Goal: Complete application form: Complete application form

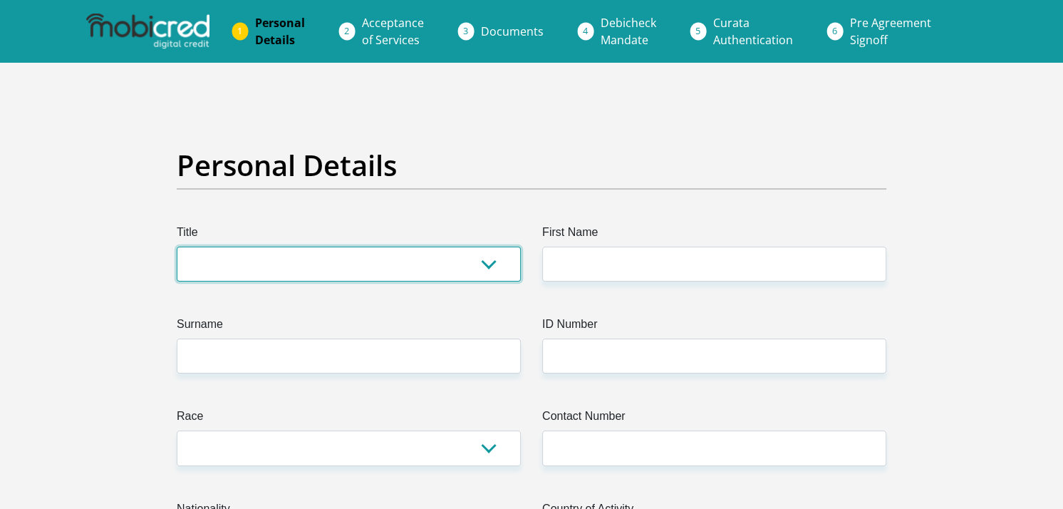
click at [490, 264] on select "Mr Ms Mrs Dr [PERSON_NAME]" at bounding box center [349, 264] width 344 height 35
select select "Ms"
click at [177, 247] on select "Mr Ms Mrs Dr [PERSON_NAME]" at bounding box center [349, 264] width 344 height 35
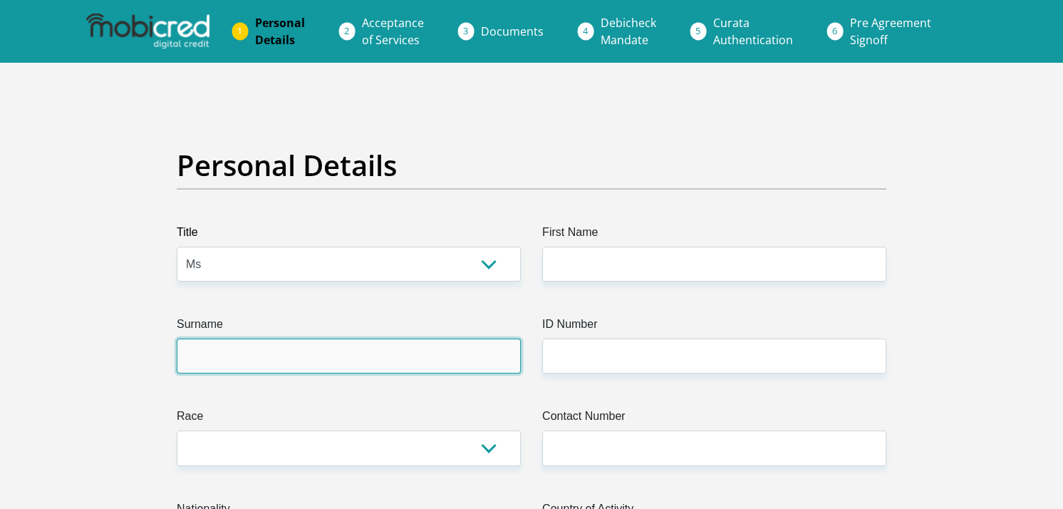
click at [243, 359] on input "Surname" at bounding box center [349, 355] width 344 height 35
type input "PHADI"
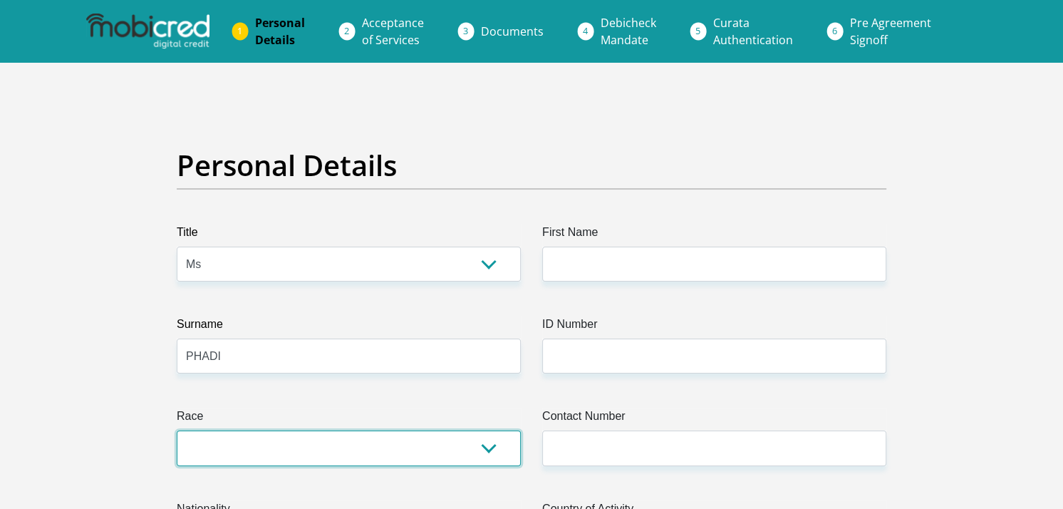
drag, startPoint x: 188, startPoint y: 437, endPoint x: 196, endPoint y: 442, distance: 9.3
click at [188, 438] on select "Black Coloured Indian White Other" at bounding box center [349, 447] width 344 height 35
select select "1"
click at [177, 430] on select "Black Coloured Indian White Other" at bounding box center [349, 447] width 344 height 35
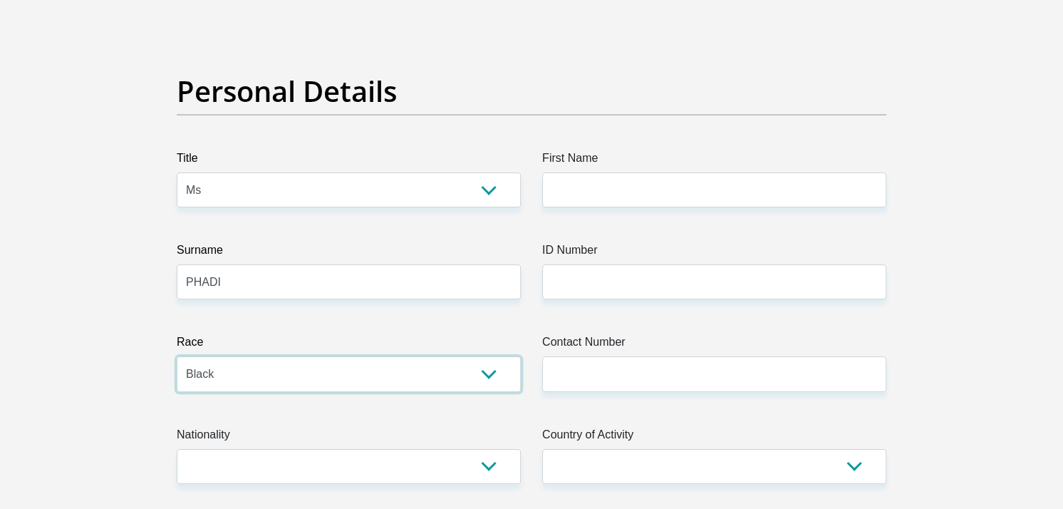
scroll to position [143, 0]
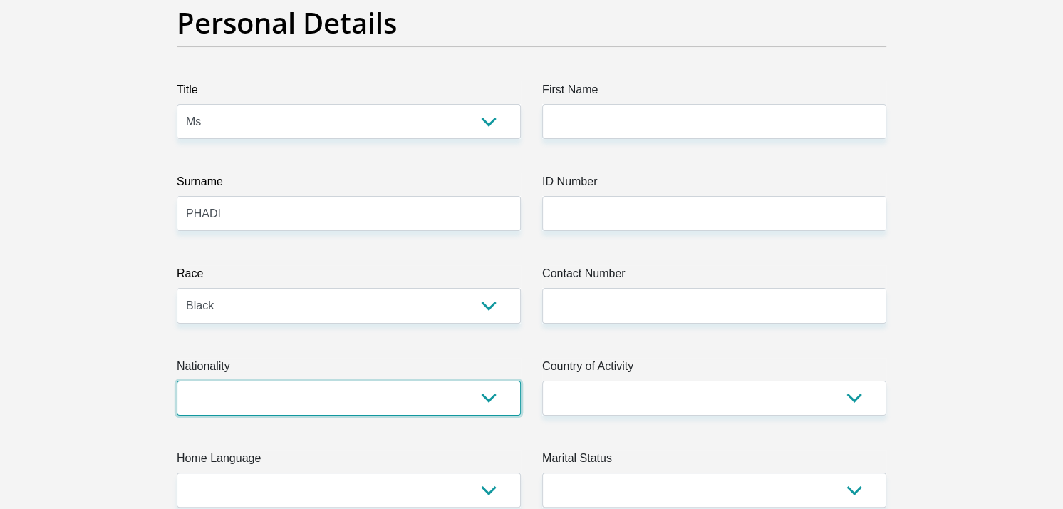
click at [225, 383] on select "[GEOGRAPHIC_DATA] [GEOGRAPHIC_DATA] [GEOGRAPHIC_DATA] [GEOGRAPHIC_DATA] [GEOGRA…" at bounding box center [349, 397] width 344 height 35
select select "ZAF"
click at [177, 380] on select "[GEOGRAPHIC_DATA] [GEOGRAPHIC_DATA] [GEOGRAPHIC_DATA] [GEOGRAPHIC_DATA] [GEOGRA…" at bounding box center [349, 397] width 344 height 35
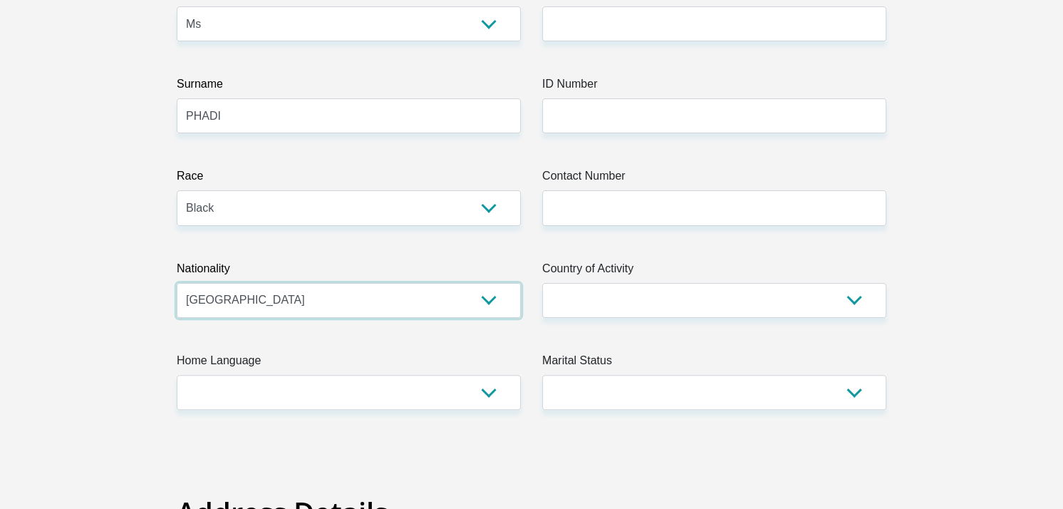
scroll to position [356, 0]
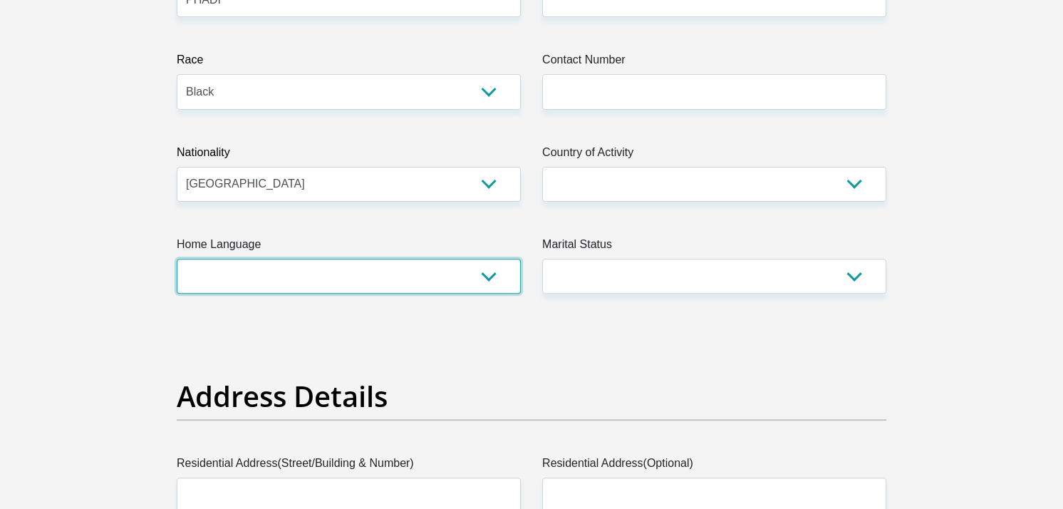
click at [220, 274] on select "Afrikaans English Sepedi South Ndebele Southern Sotho Swati Tsonga Tswana Venda…" at bounding box center [349, 276] width 344 height 35
select select "sot"
click at [177, 259] on select "Afrikaans English Sepedi South Ndebele Southern Sotho Swati Tsonga Tswana Venda…" at bounding box center [349, 276] width 344 height 35
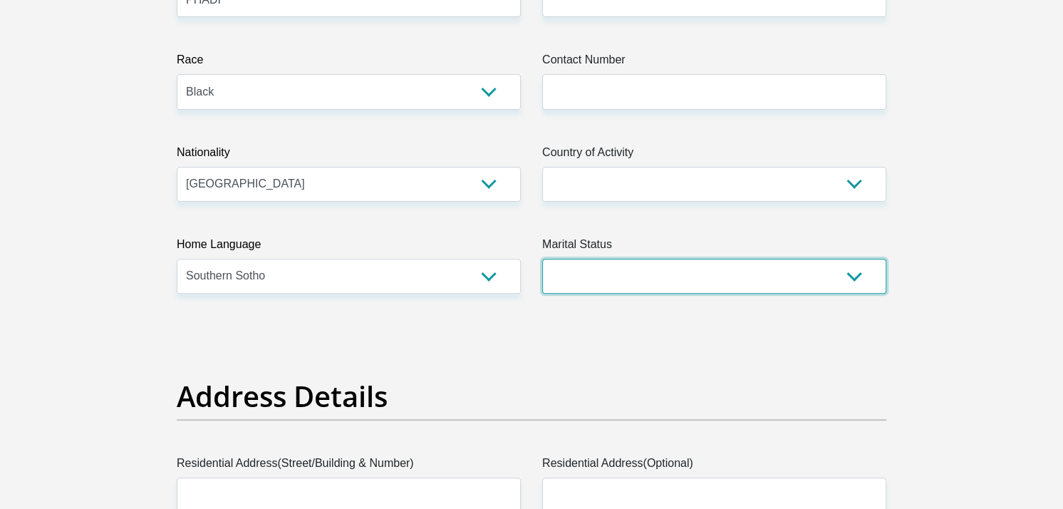
click at [848, 262] on select "Married ANC Single Divorced Widowed Married COP or Customary Law" at bounding box center [714, 276] width 344 height 35
select select "2"
click at [542, 259] on select "Married ANC Single Divorced Widowed Married COP or Customary Law" at bounding box center [714, 276] width 344 height 35
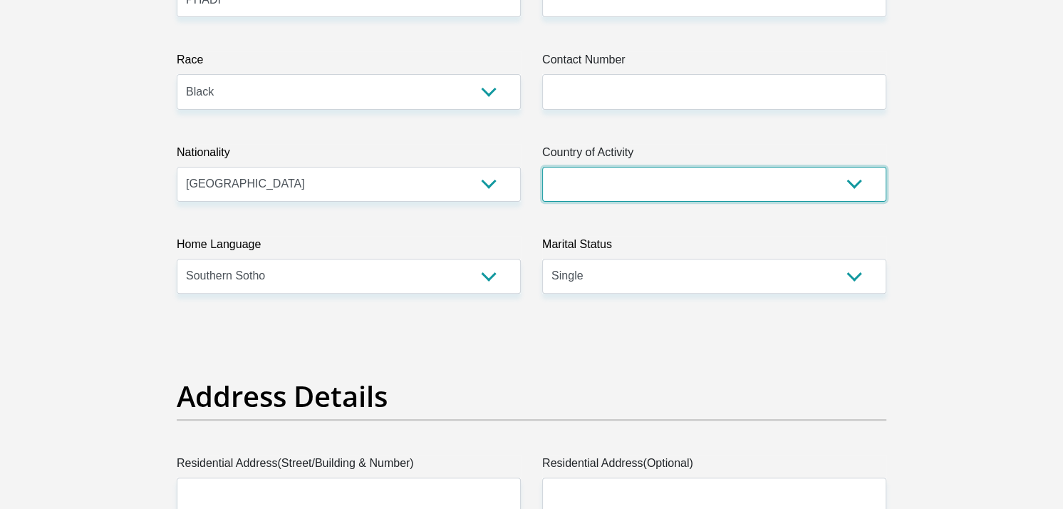
click at [601, 174] on select "[GEOGRAPHIC_DATA] [GEOGRAPHIC_DATA] [GEOGRAPHIC_DATA] [GEOGRAPHIC_DATA] [GEOGRA…" at bounding box center [714, 184] width 344 height 35
select select "ZAF"
click at [542, 167] on select "[GEOGRAPHIC_DATA] [GEOGRAPHIC_DATA] [GEOGRAPHIC_DATA] [GEOGRAPHIC_DATA] [GEOGRA…" at bounding box center [714, 184] width 344 height 35
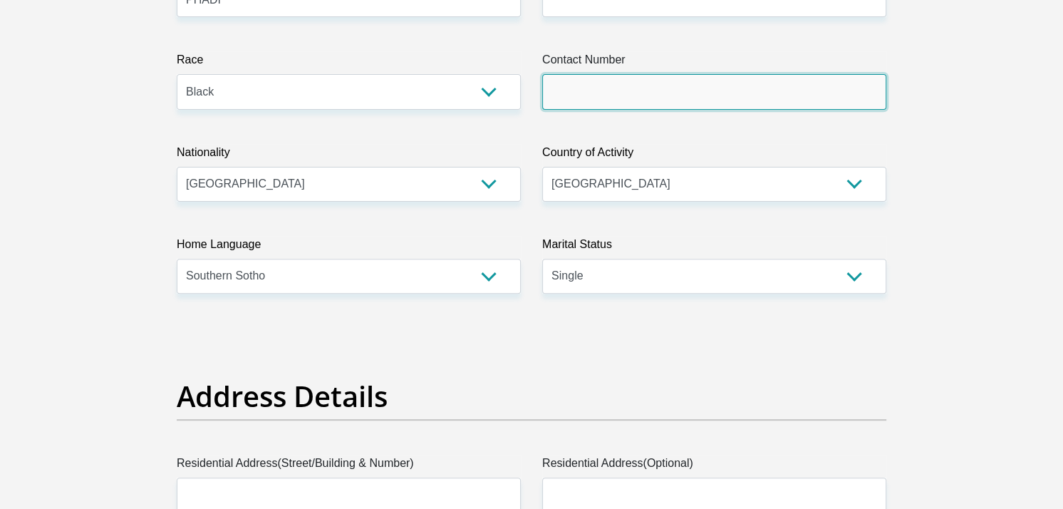
click at [622, 88] on input "Contact Number" at bounding box center [714, 91] width 344 height 35
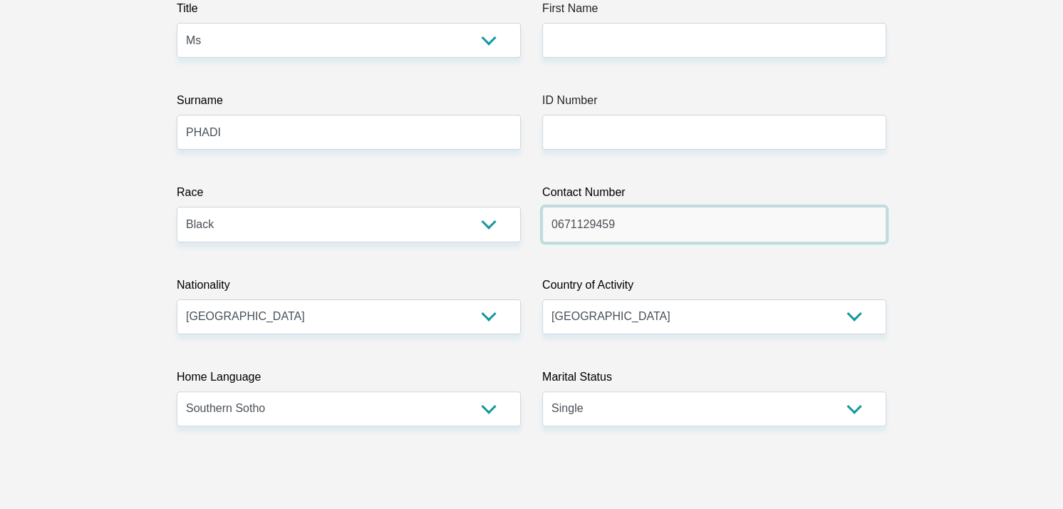
scroll to position [71, 0]
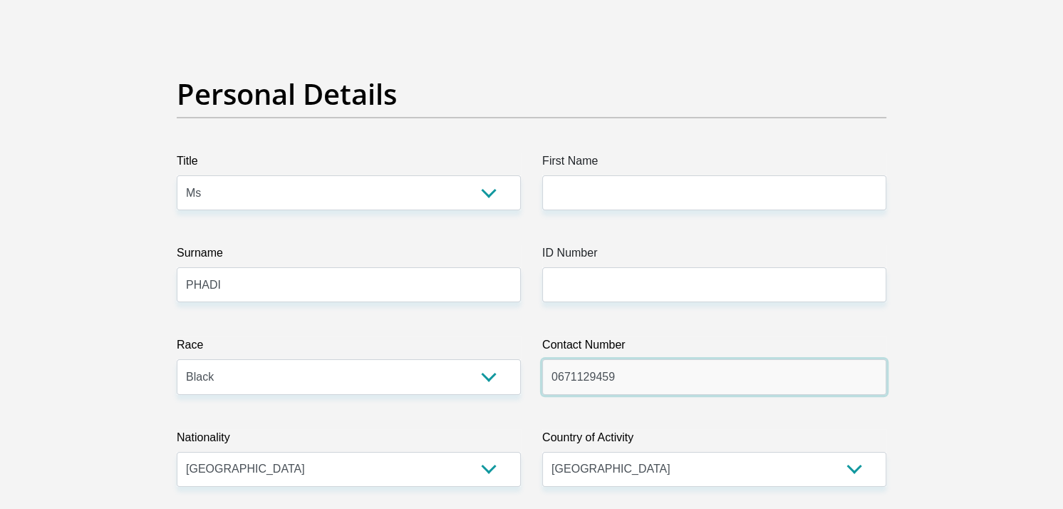
type input "0671129459"
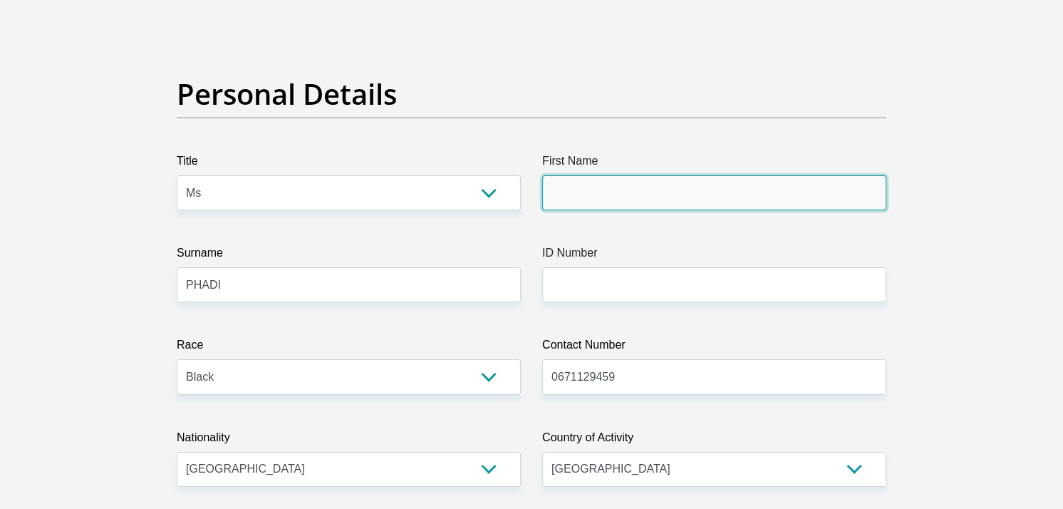
click at [580, 192] on input "First Name" at bounding box center [714, 192] width 344 height 35
type input "[PERSON_NAME]"
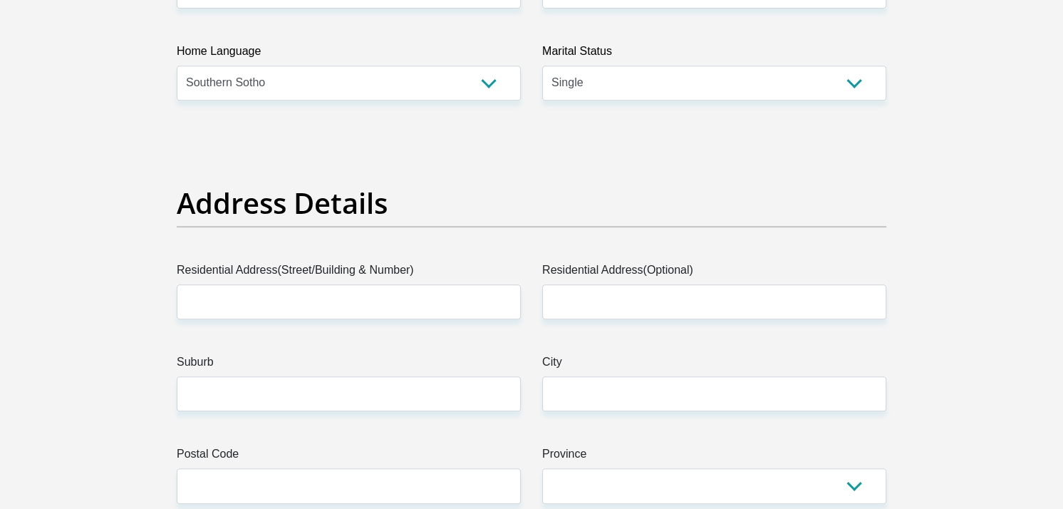
scroll to position [570, 0]
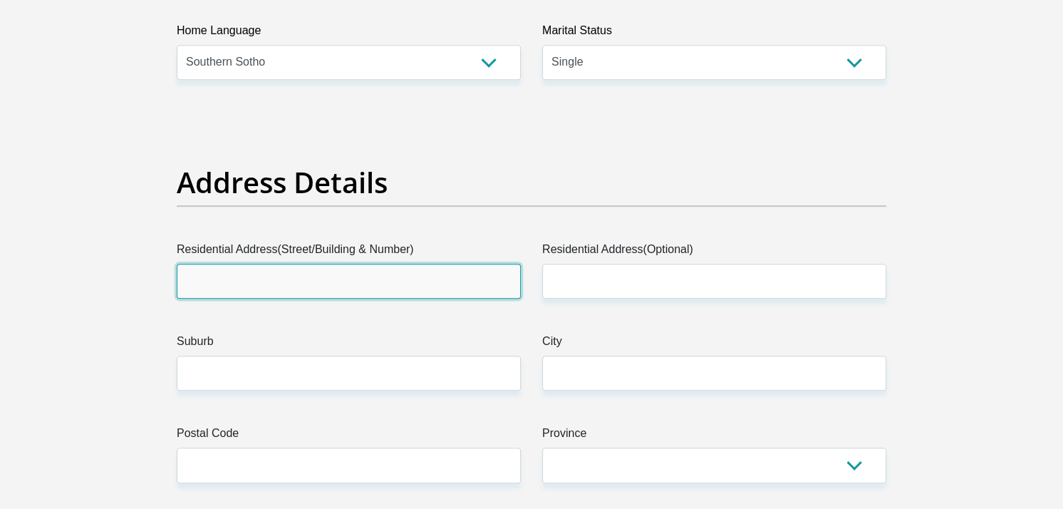
click at [288, 267] on input "Residential Address(Street/Building & Number)" at bounding box center [349, 281] width 344 height 35
type input "[STREET_ADDRESS]"
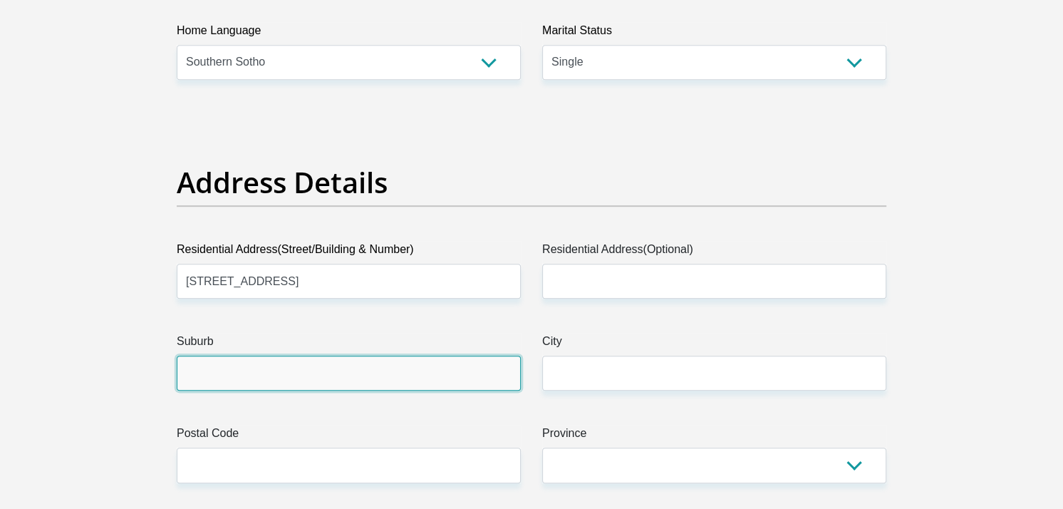
click at [273, 373] on input "Suburb" at bounding box center [349, 373] width 344 height 35
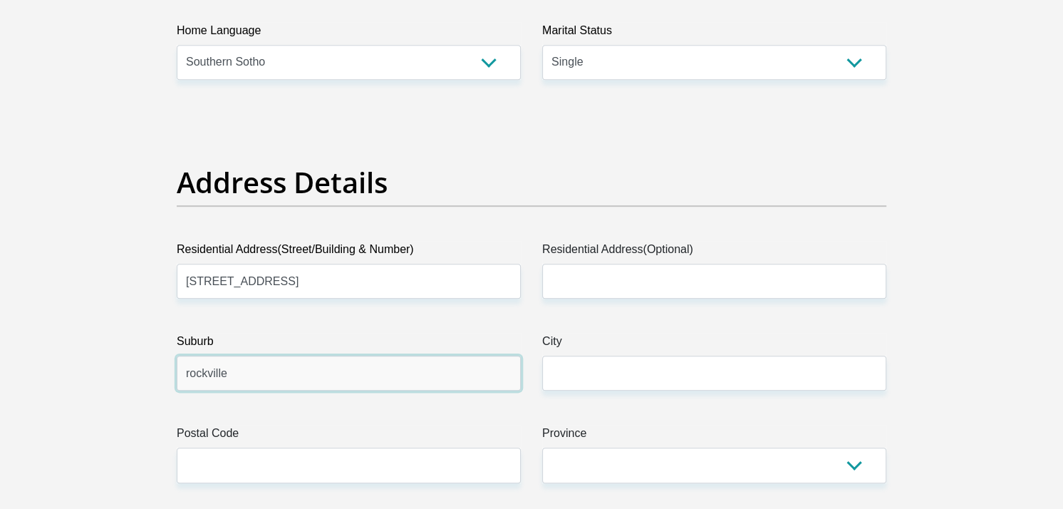
type input "rockville"
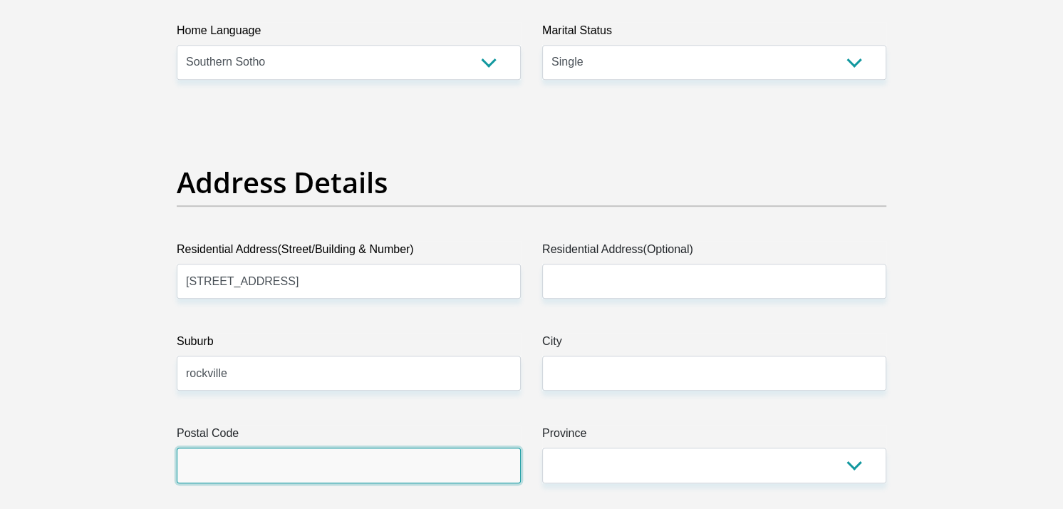
click at [267, 462] on input "Postal Code" at bounding box center [349, 464] width 344 height 35
type input "1818"
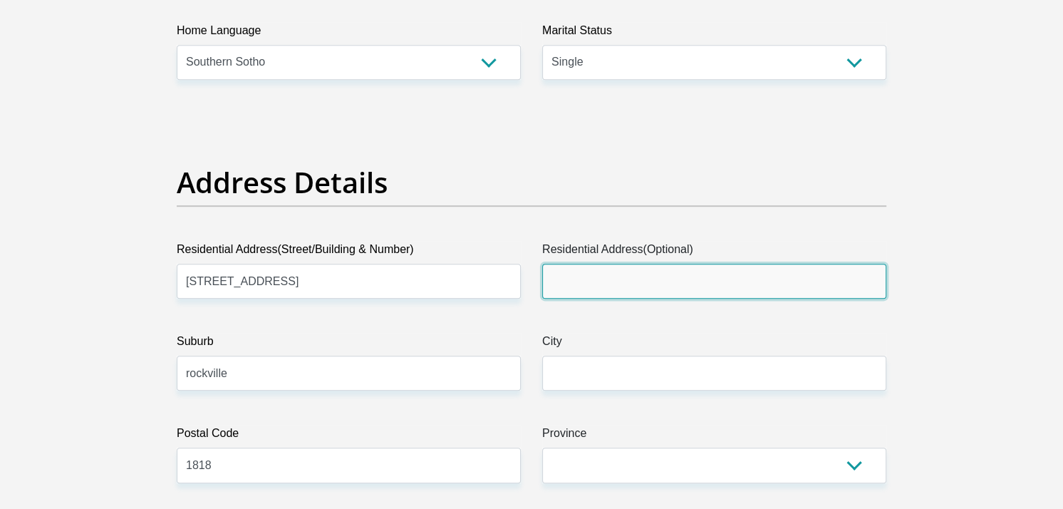
click at [584, 264] on input "Residential Address(Optional)" at bounding box center [714, 281] width 344 height 35
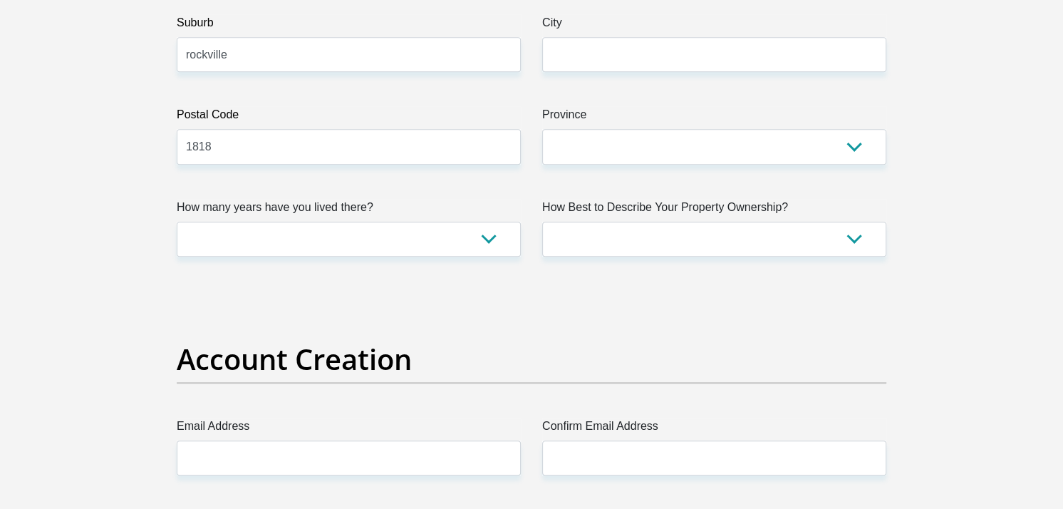
scroll to position [998, 0]
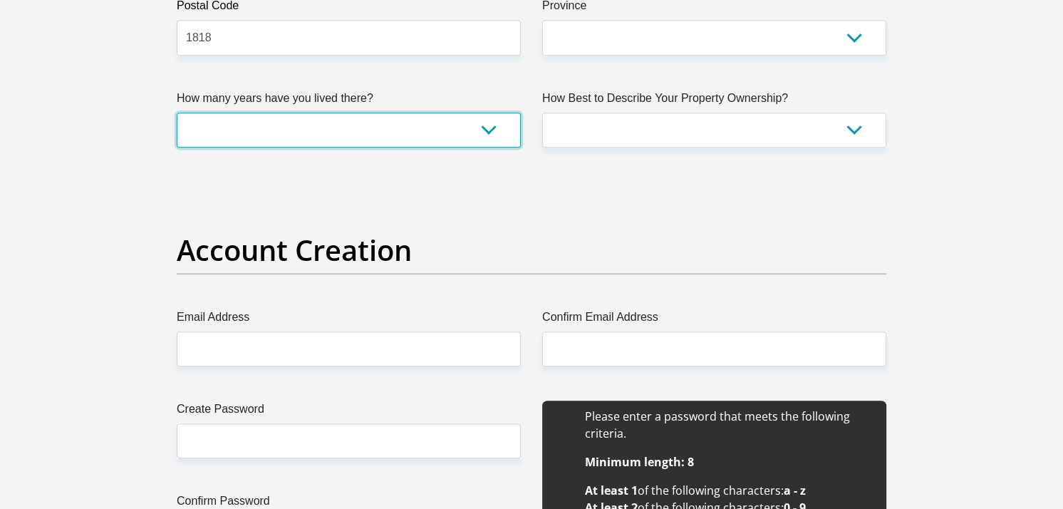
click at [448, 125] on select "less than 1 year 1-3 years 3-5 years 5+ years" at bounding box center [349, 130] width 344 height 35
select select "5"
click at [177, 113] on select "less than 1 year 1-3 years 3-5 years 5+ years" at bounding box center [349, 130] width 344 height 35
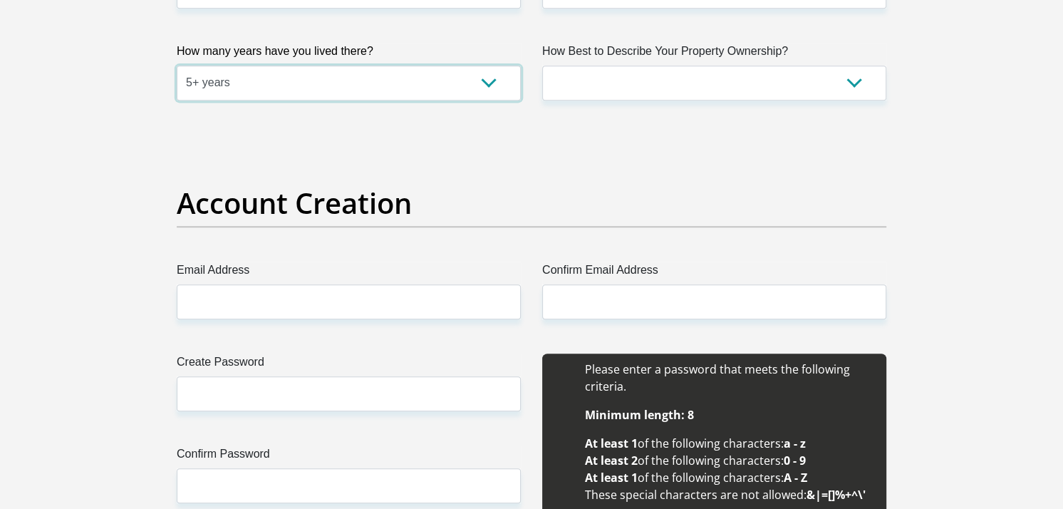
scroll to position [1069, 0]
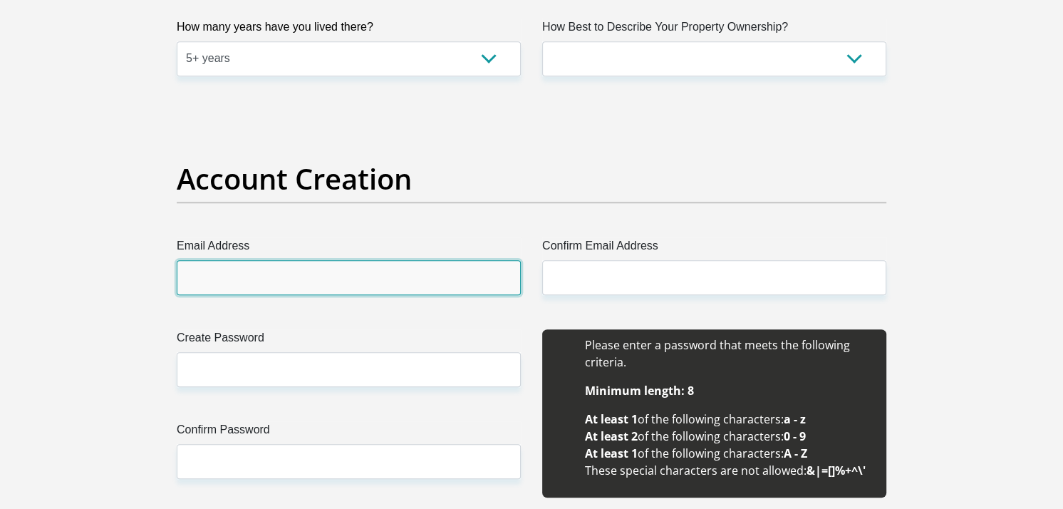
click at [263, 276] on input "Email Address" at bounding box center [349, 277] width 344 height 35
type input "[EMAIL_ADDRESS][DOMAIN_NAME]"
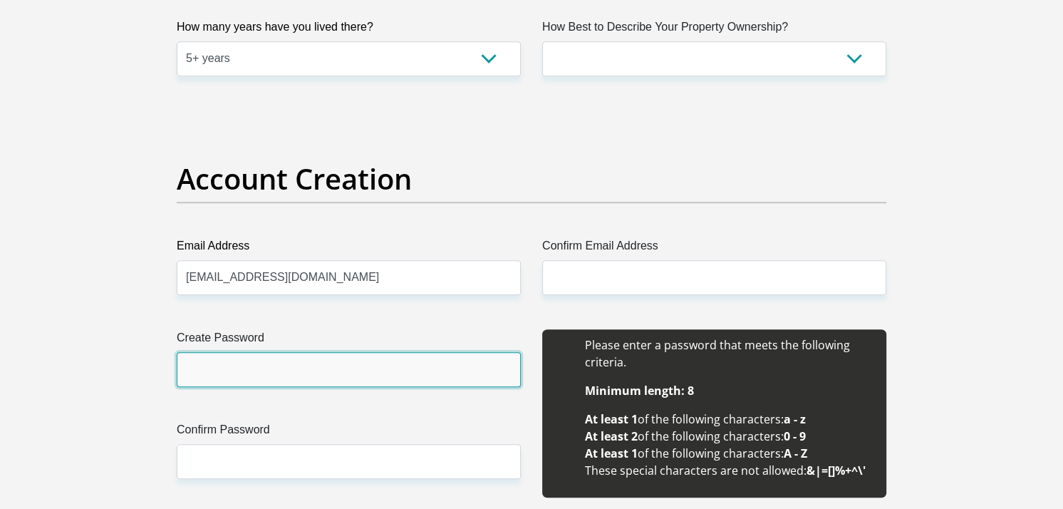
click at [225, 368] on input "Create Password" at bounding box center [349, 369] width 344 height 35
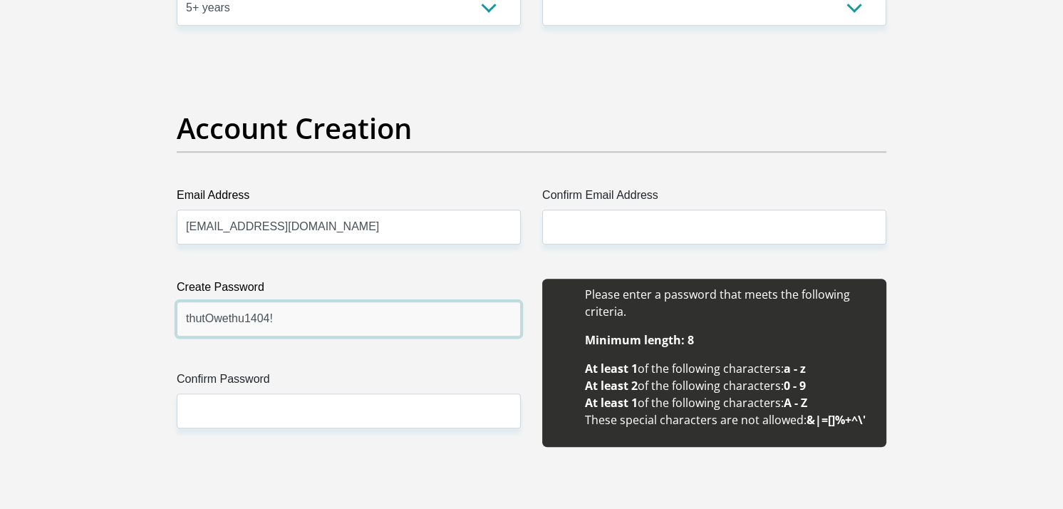
scroll to position [1211, 0]
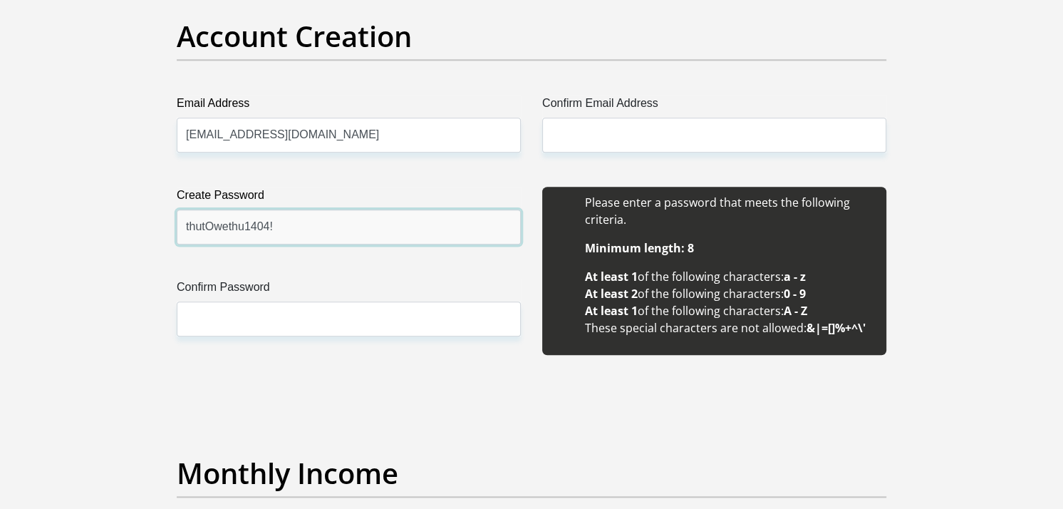
type input "thutOwethu1404!"
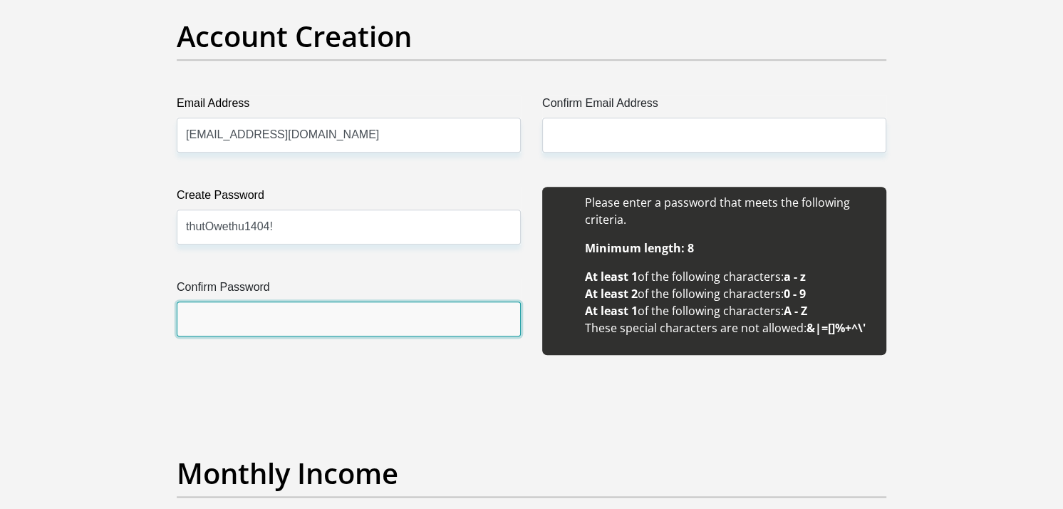
click at [260, 322] on input "Confirm Password" at bounding box center [349, 318] width 344 height 35
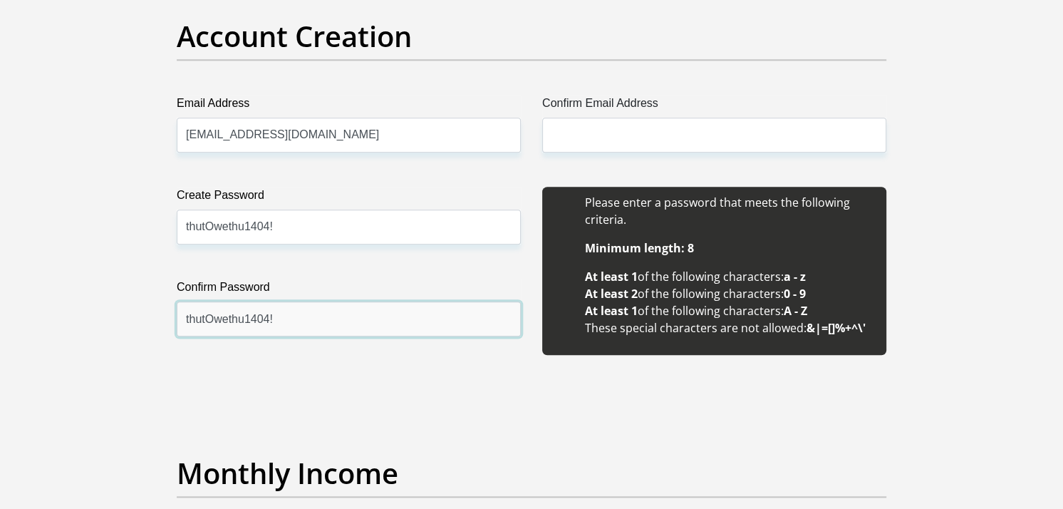
type input "thutOwethu1404!"
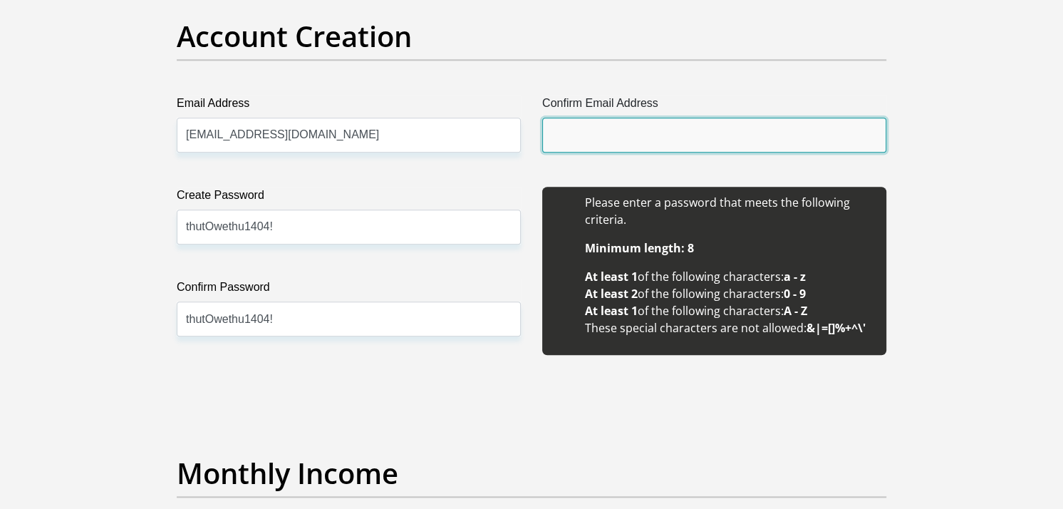
click at [571, 136] on input "Confirm Email Address" at bounding box center [714, 135] width 344 height 35
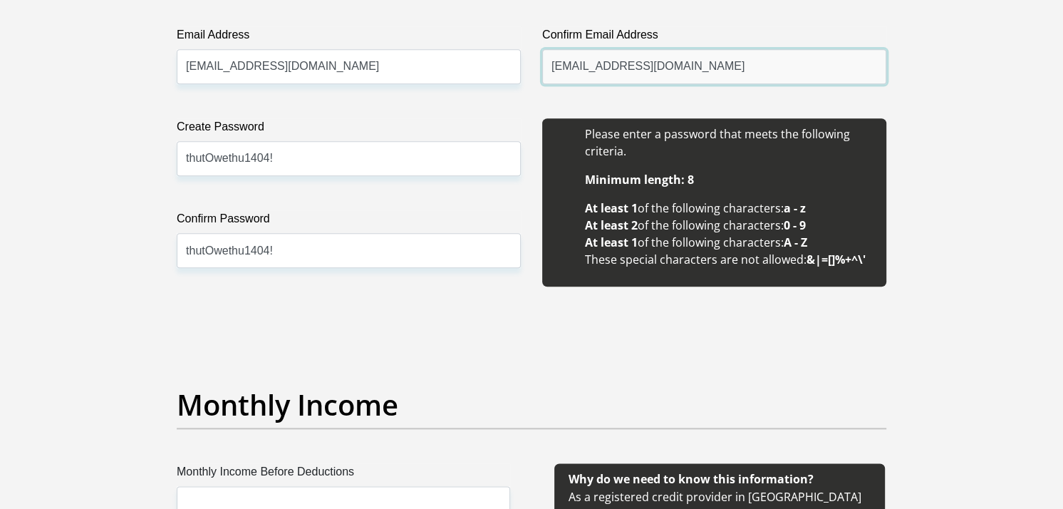
scroll to position [1354, 0]
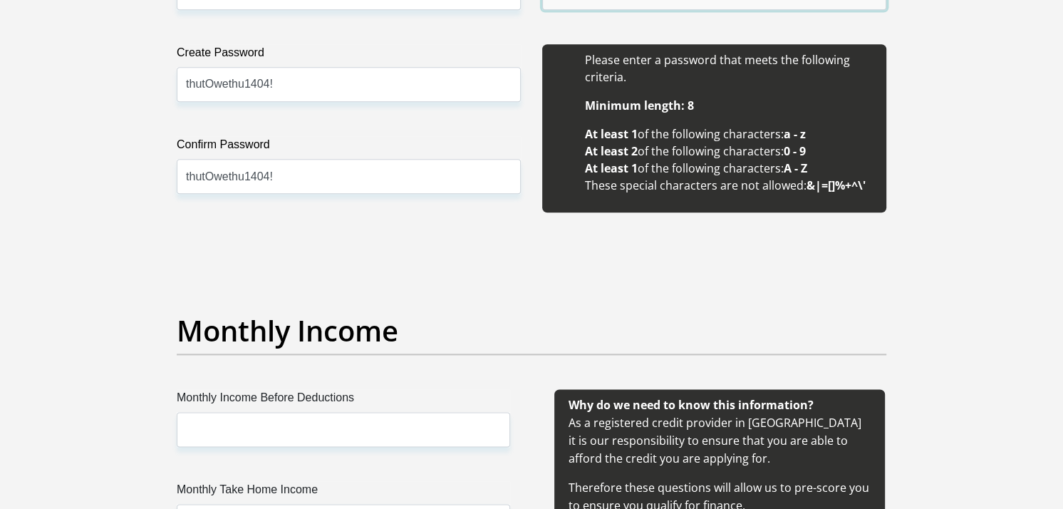
type input "[EMAIL_ADDRESS][DOMAIN_NAME]"
click at [301, 172] on input "thutOwethu1404!" at bounding box center [349, 176] width 344 height 35
click at [270, 171] on input "thutOwethu1404!" at bounding box center [349, 176] width 344 height 35
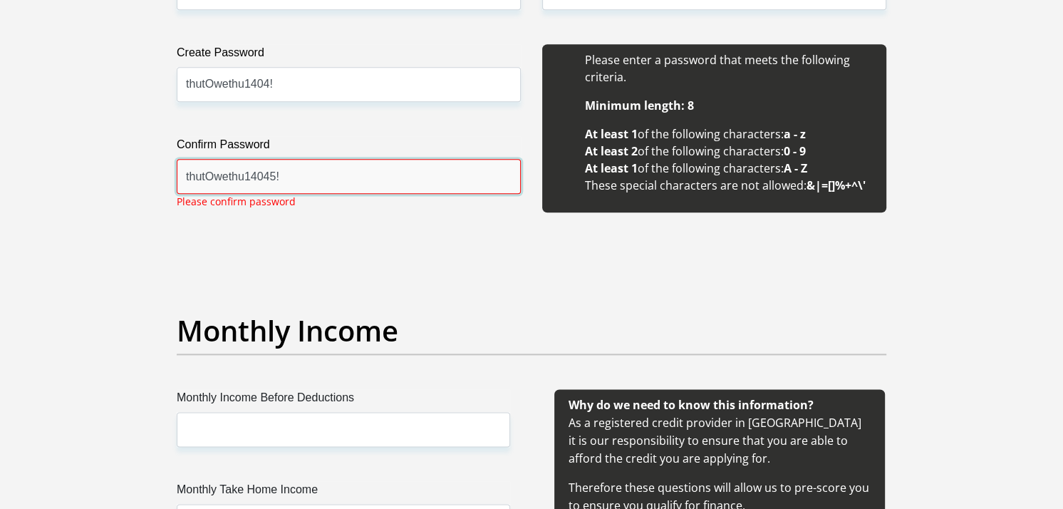
type input "thutOwethu14045!"
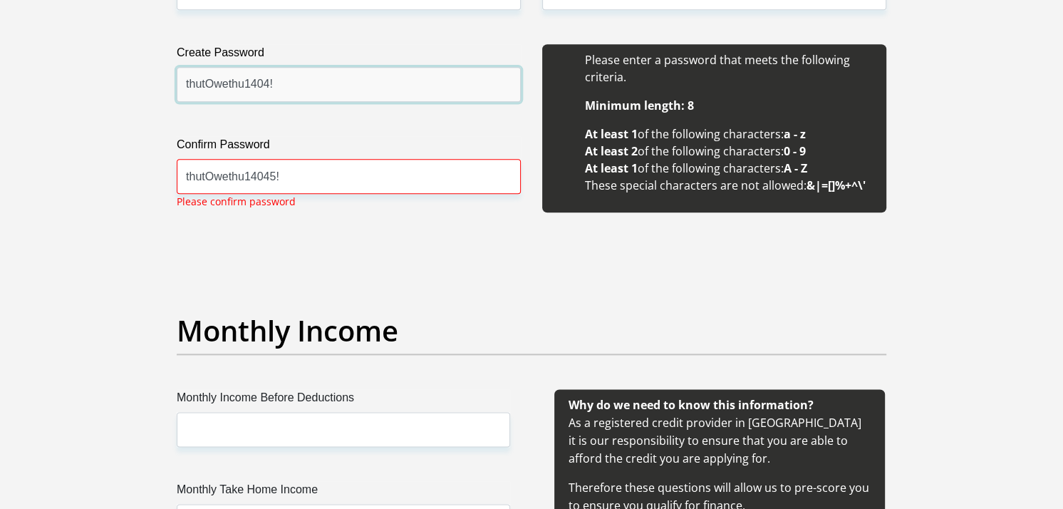
click at [269, 83] on input "thutOwethu1404!" at bounding box center [349, 84] width 344 height 35
type input "thutOwethu14045!"
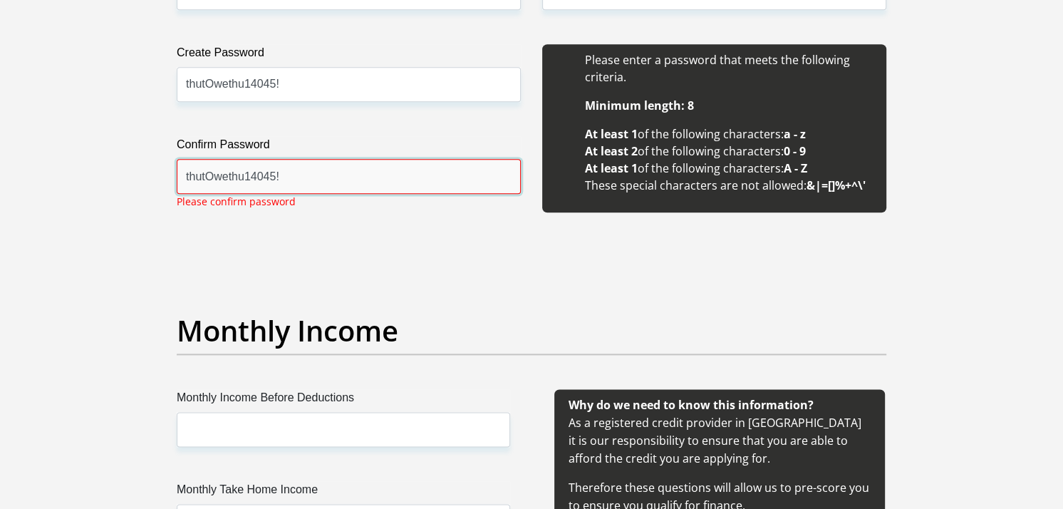
click at [292, 178] on input "thutOwethu14045!" at bounding box center [349, 176] width 344 height 35
click at [298, 175] on input "thutOwethu14045!" at bounding box center [349, 176] width 344 height 35
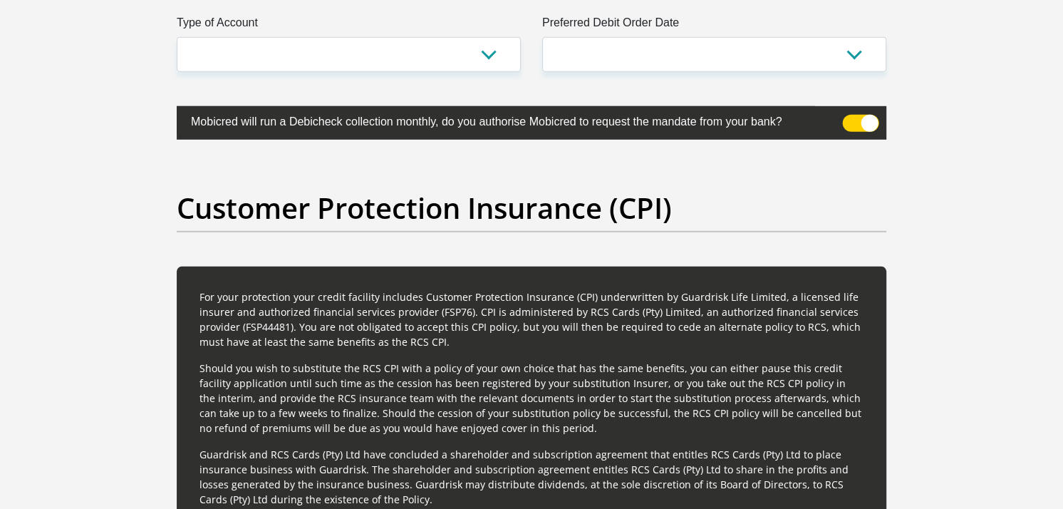
scroll to position [3563, 0]
